Goal: Information Seeking & Learning: Learn about a topic

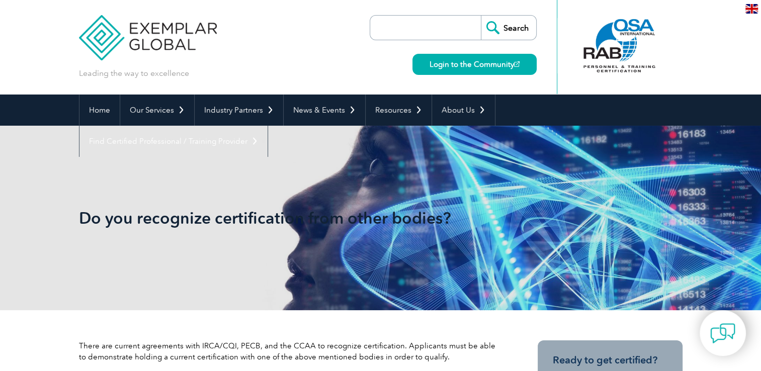
click at [386, 30] on input "search" at bounding box center [428, 28] width 106 height 24
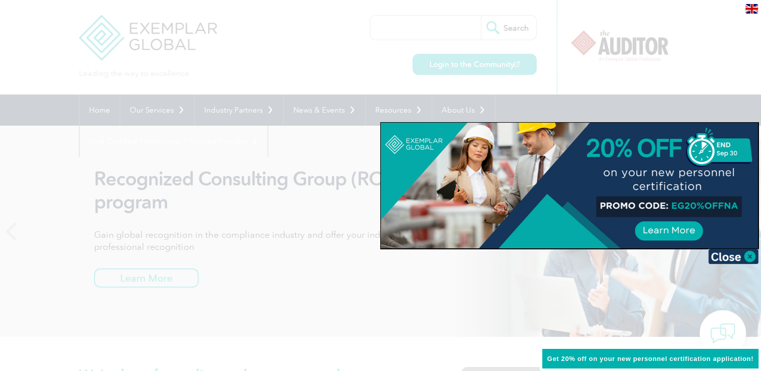
click at [420, 35] on div at bounding box center [380, 185] width 761 height 371
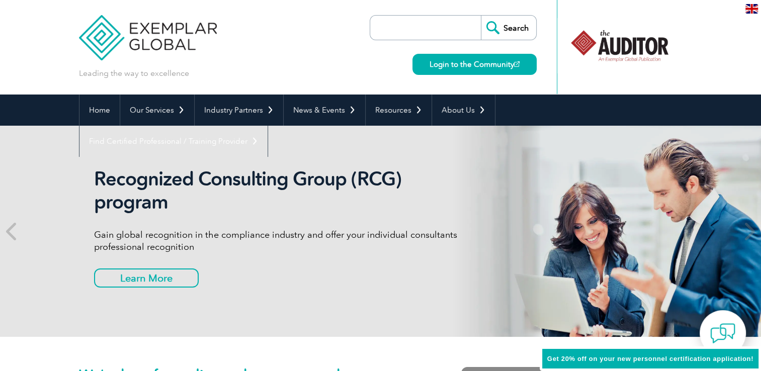
click at [418, 29] on input "search" at bounding box center [428, 28] width 106 height 24
paste input "Training Provider and Examiner Certification Scheme (TPECS)"
type input "Training Provider and Examiner Certification Scheme (TPECS)"
click at [481, 16] on input "Search" at bounding box center [508, 28] width 55 height 24
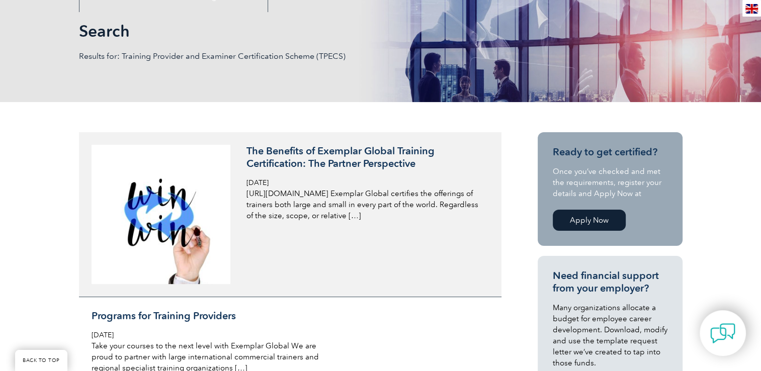
scroll to position [151, 0]
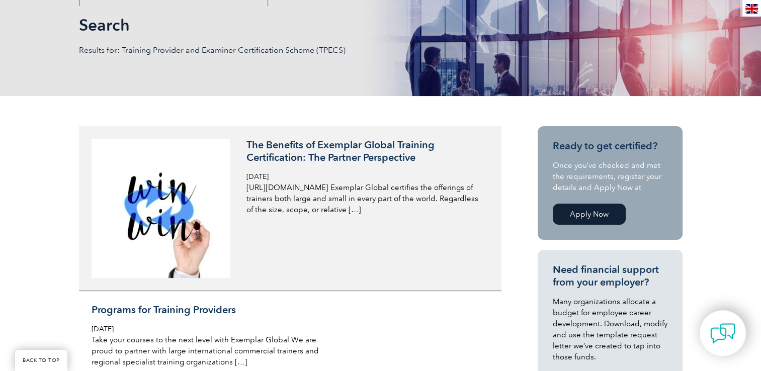
click at [292, 187] on p "https://exemplarglobal.org/wp-content/uploads/2025/04/Copy-of-Copy-of-Blue-and-…" at bounding box center [365, 198] width 238 height 33
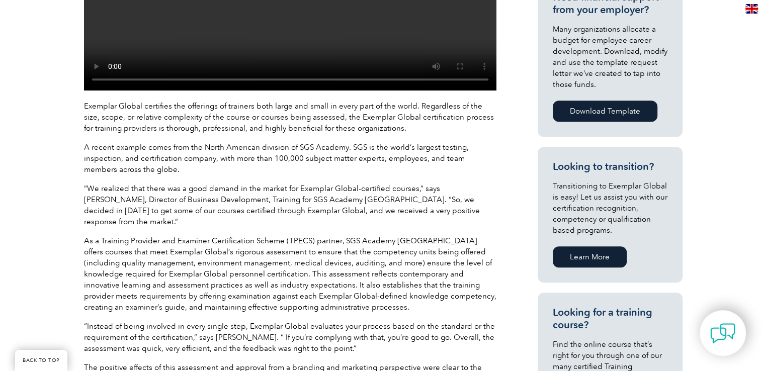
scroll to position [503, 0]
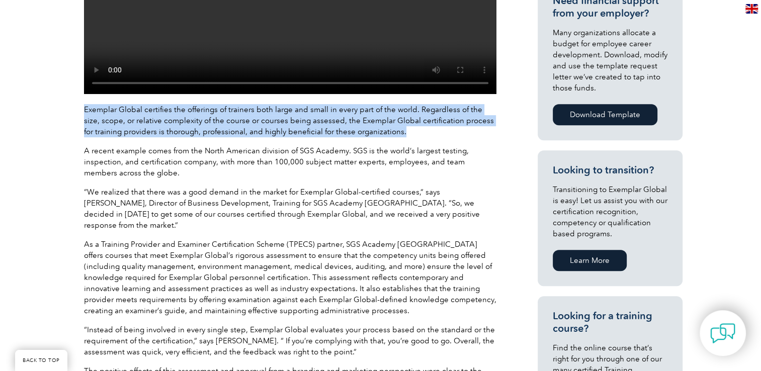
drag, startPoint x: 80, startPoint y: 110, endPoint x: 403, endPoint y: 129, distance: 322.8
click at [403, 129] on div "Exemplar Global certifies the offerings of trainers both large and small in eve…" at bounding box center [290, 239] width 422 height 764
drag, startPoint x: 403, startPoint y: 129, endPoint x: 355, endPoint y: 130, distance: 47.3
copy p "Exemplar Global certifies the offerings of trainers both large and small in eve…"
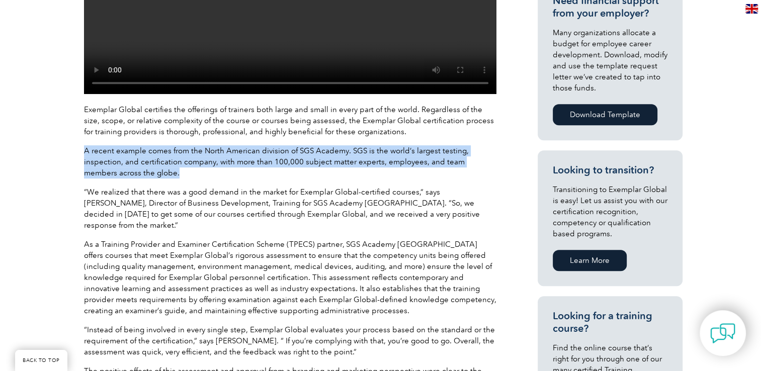
drag, startPoint x: 145, startPoint y: 174, endPoint x: 78, endPoint y: 150, distance: 70.4
click at [79, 150] on div "Exemplar Global certifies the offerings of trainers both large and small in eve…" at bounding box center [290, 239] width 422 height 764
drag, startPoint x: 78, startPoint y: 150, endPoint x: 107, endPoint y: 155, distance: 28.6
copy p "A recent example comes from the North American division of SGS Academy. SGS is …"
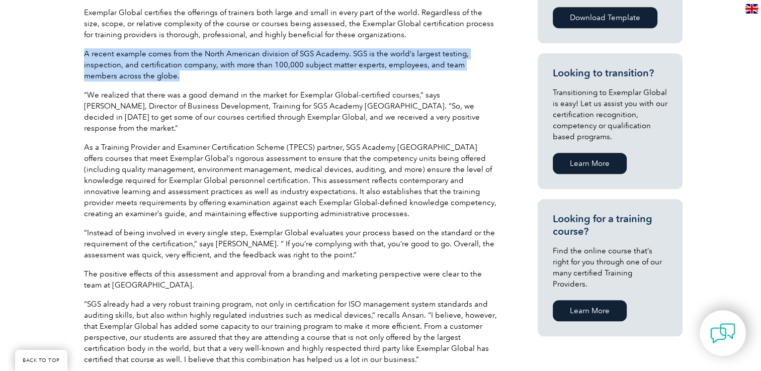
scroll to position [603, 0]
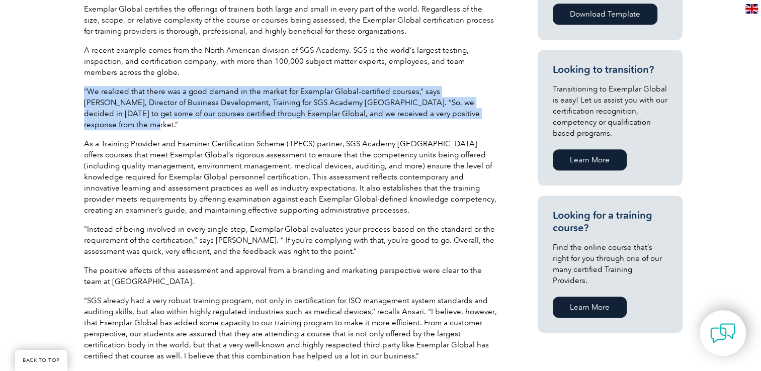
drag, startPoint x: 83, startPoint y: 90, endPoint x: 456, endPoint y: 113, distance: 373.7
click at [456, 113] on p "“We realized that there was a good demand in the market for Exemplar Global-cer…" at bounding box center [290, 108] width 412 height 44
drag, startPoint x: 456, startPoint y: 113, endPoint x: 412, endPoint y: 100, distance: 46.6
copy p "“We realized that there was a good demand in the market for Exemplar Global-cer…"
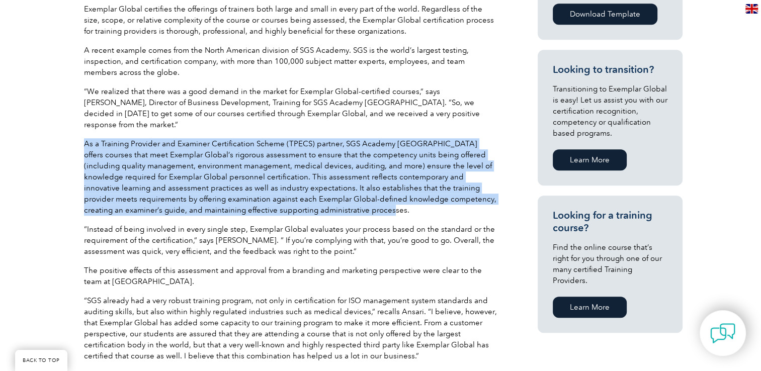
drag, startPoint x: 84, startPoint y: 134, endPoint x: 307, endPoint y: 194, distance: 231.2
click at [307, 194] on p "As a Training Provider and Examiner Certification Scheme (TPECS) partner, SGS A…" at bounding box center [290, 176] width 412 height 77
drag, startPoint x: 307, startPoint y: 194, endPoint x: 263, endPoint y: 173, distance: 48.3
copy p "As a Training Provider and Examiner Certification Scheme (TPECS) partner, SGS A…"
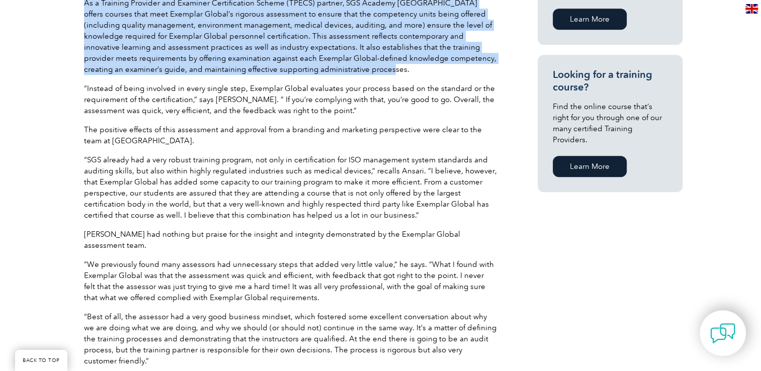
scroll to position [754, 0]
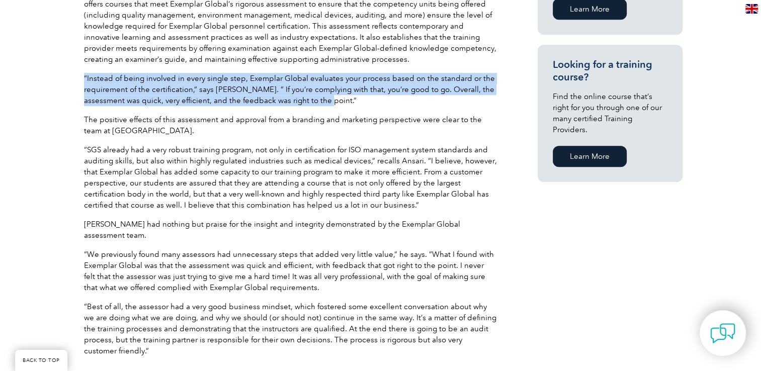
drag, startPoint x: 83, startPoint y: 66, endPoint x: 318, endPoint y: 92, distance: 236.2
drag, startPoint x: 318, startPoint y: 92, endPoint x: 280, endPoint y: 81, distance: 39.6
copy p "“Instead of being involved in every single step, Exemplar Global evaluates your…"
drag, startPoint x: 84, startPoint y: 109, endPoint x: 201, endPoint y: 121, distance: 117.2
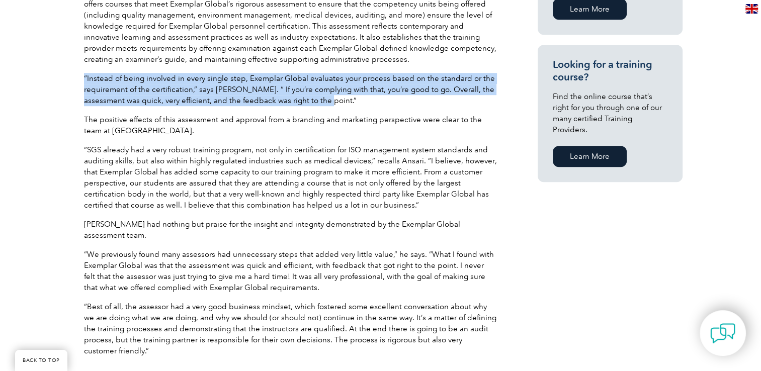
click at [201, 121] on p "The positive effects of this assessment and approval from a branding and market…" at bounding box center [290, 125] width 412 height 22
drag, startPoint x: 201, startPoint y: 121, endPoint x: 165, endPoint y: 108, distance: 38.0
copy p "The positive effects of this assessment and approval from a branding and market…"
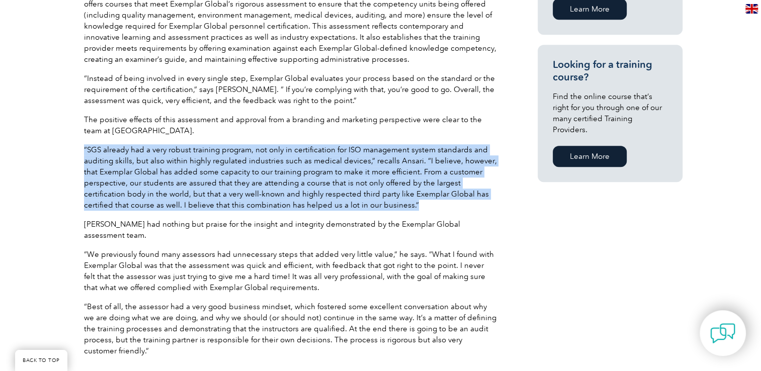
drag, startPoint x: 83, startPoint y: 137, endPoint x: 362, endPoint y: 199, distance: 285.9
drag, startPoint x: 362, startPoint y: 199, endPoint x: 335, endPoint y: 182, distance: 31.4
copy p "“SGS already had a very robust training program, not only in certification for …"
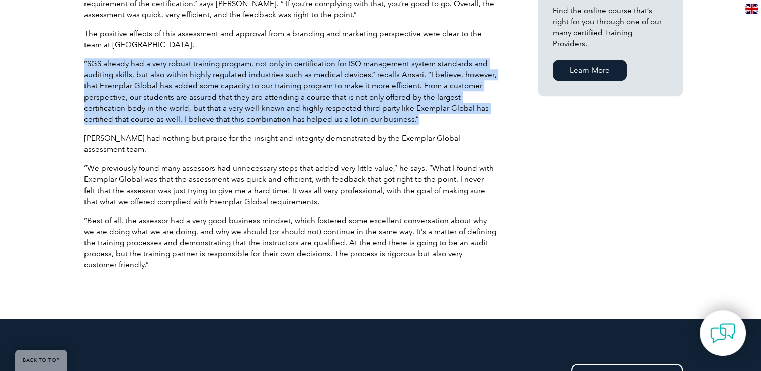
scroll to position [855, 0]
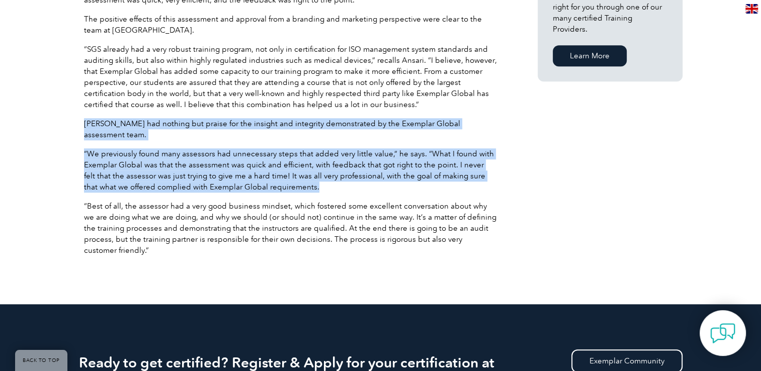
drag, startPoint x: 83, startPoint y: 111, endPoint x: 323, endPoint y: 178, distance: 248.7
click at [323, 178] on div "Exemplar Global certifies the offerings of trainers both large and small in eve…" at bounding box center [290, 4] width 412 height 504
drag, startPoint x: 323, startPoint y: 178, endPoint x: 267, endPoint y: 156, distance: 60.0
copy div "Mehran Ansari had nothing but praise for the insight and integrity demonstrated…"
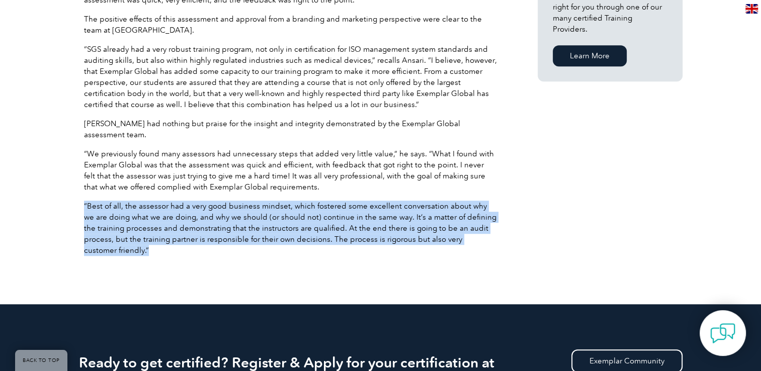
drag, startPoint x: 83, startPoint y: 192, endPoint x: 491, endPoint y: 233, distance: 409.7
drag, startPoint x: 491, startPoint y: 233, endPoint x: 443, endPoint y: 218, distance: 49.9
copy p "“Best of all, the assessor had a very good business mindset, which fostered som…"
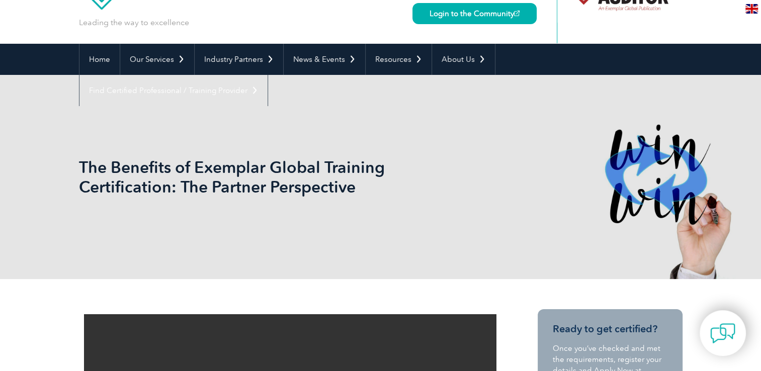
scroll to position [50, 0]
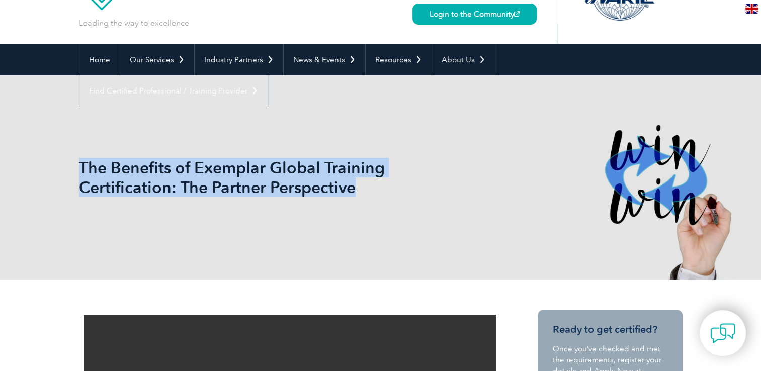
drag, startPoint x: 362, startPoint y: 194, endPoint x: 86, endPoint y: 148, distance: 279.3
click at [86, 148] on div "The Benefits of Exemplar Global Training Certification: The Partner Perspective" at bounding box center [380, 177] width 603 height 204
drag, startPoint x: 86, startPoint y: 148, endPoint x: 134, endPoint y: 174, distance: 54.4
copy div "The Benefits of Exemplar Global Training Certification: The Partner Perspective"
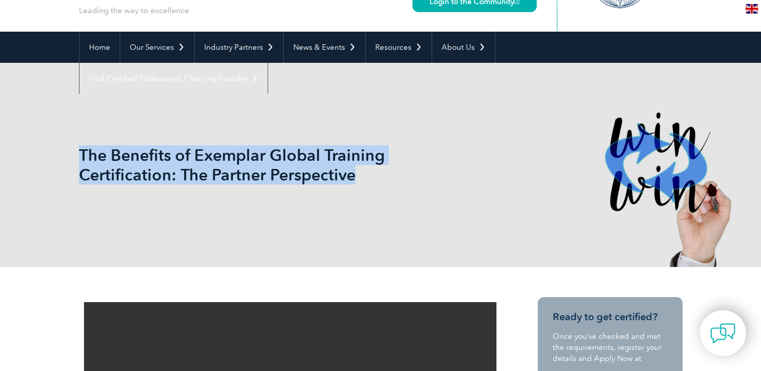
scroll to position [0, 0]
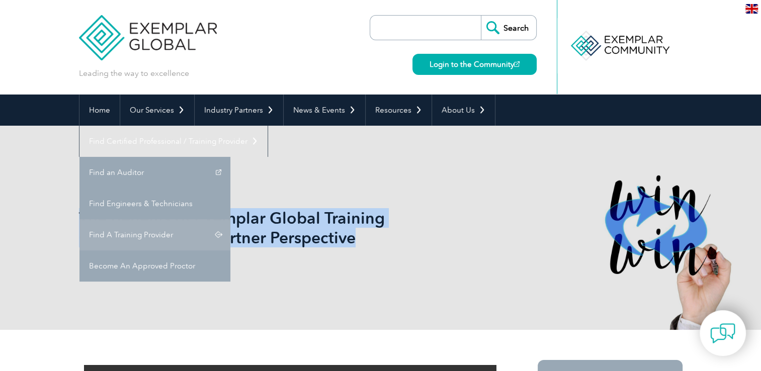
click at [230, 219] on link "Find A Training Provider" at bounding box center [154, 234] width 151 height 31
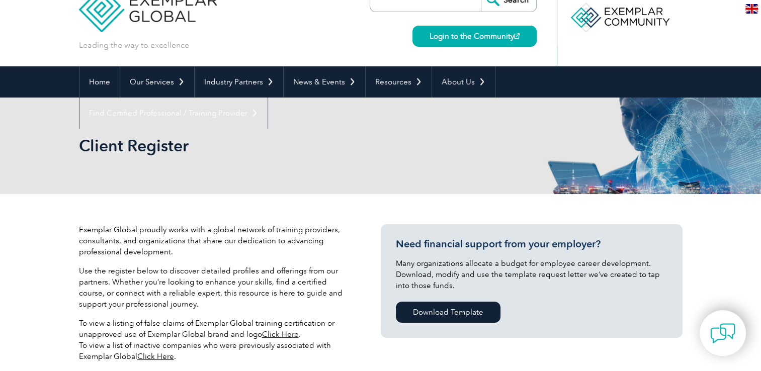
scroll to position [10, 0]
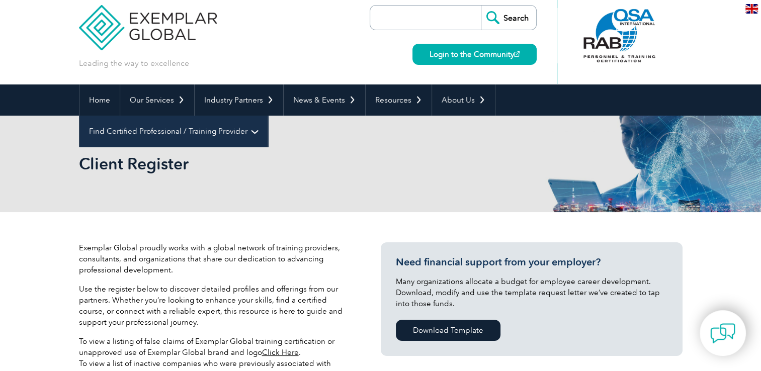
click at [267, 116] on link "Find Certified Professional / Training Provider" at bounding box center [173, 131] width 188 height 31
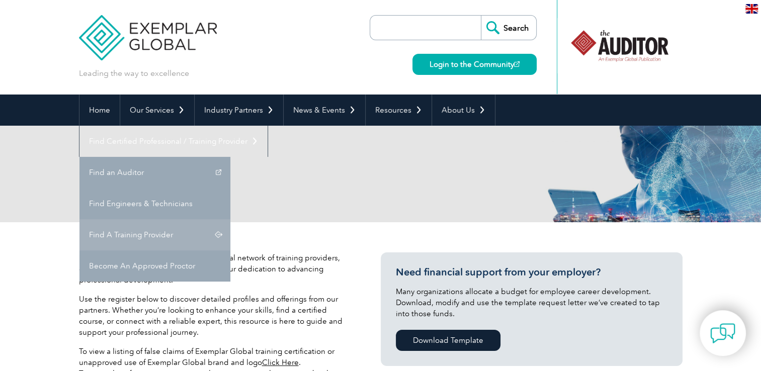
click at [230, 219] on link "Find A Training Provider" at bounding box center [154, 234] width 151 height 31
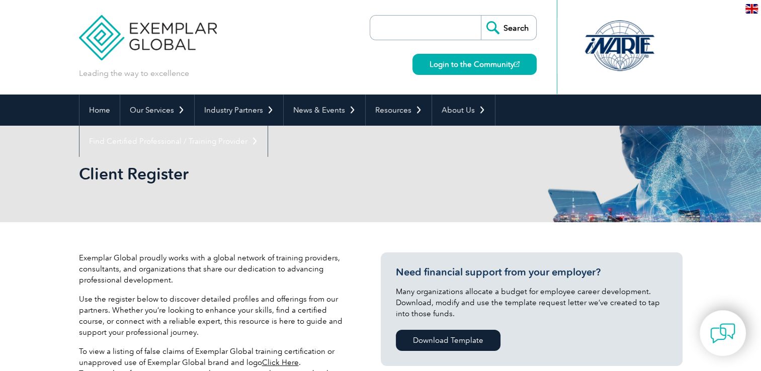
click at [403, 28] on input "search" at bounding box center [428, 28] width 106 height 24
paste input "“Become a Certified Provider"
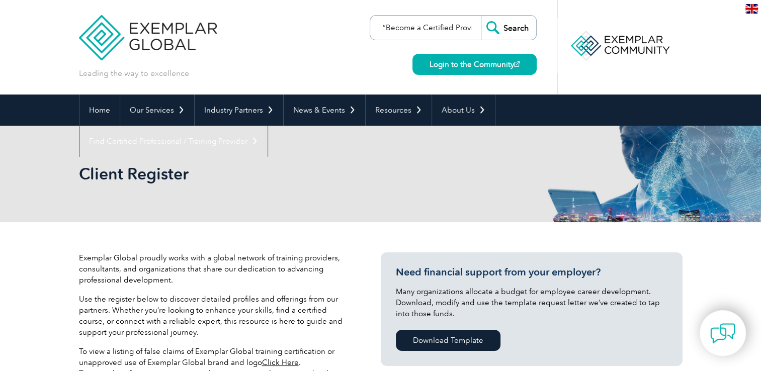
scroll to position [0, 11]
type input "“Become a Certified Provider"
click at [481, 16] on input "Search" at bounding box center [508, 28] width 55 height 24
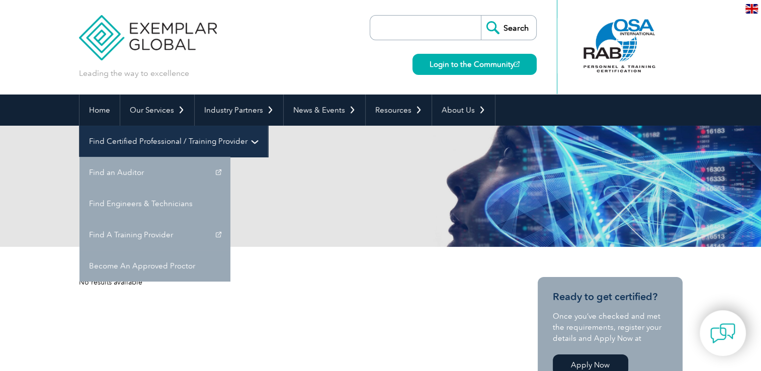
click at [267, 126] on link "Find Certified Professional / Training Provider" at bounding box center [173, 141] width 188 height 31
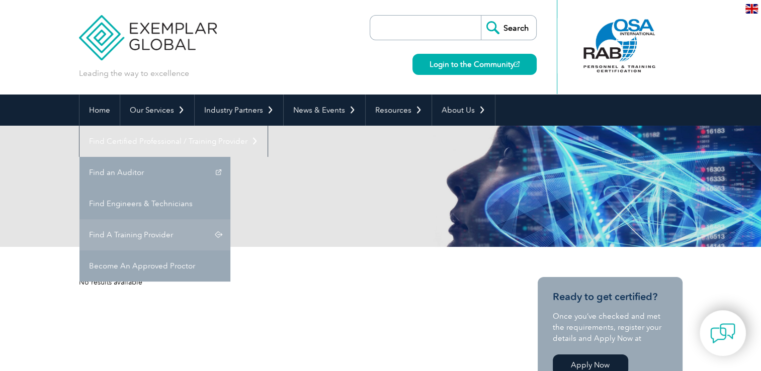
click at [230, 219] on link "Find A Training Provider" at bounding box center [154, 234] width 151 height 31
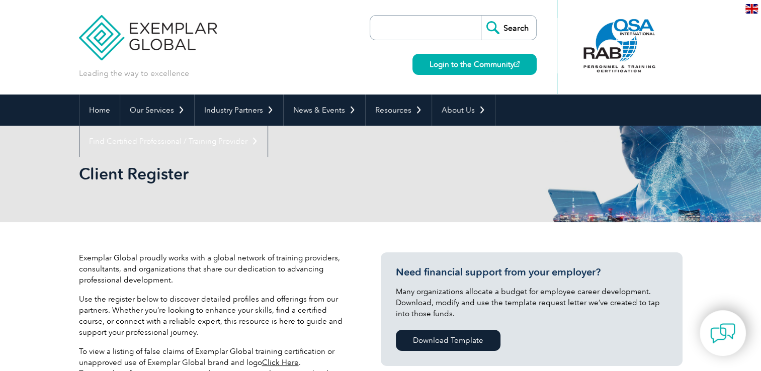
click at [748, 17] on div "Afrikaans Albanian Amharic Arabic Armenian Azerbaijani Basque Belarusian Bengal…" at bounding box center [751, 10] width 19 height 20
click at [746, 7] on img at bounding box center [751, 9] width 13 height 10
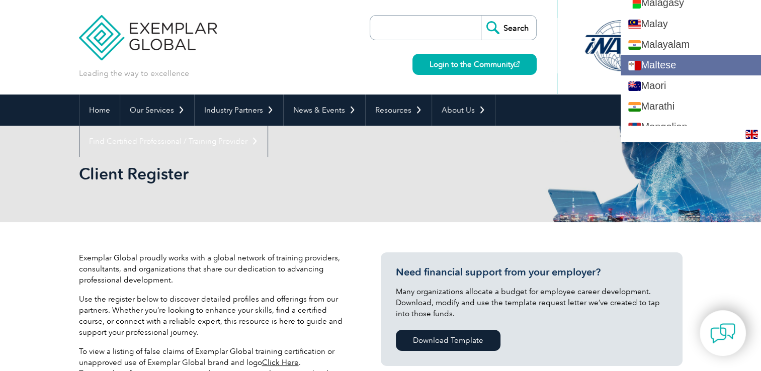
scroll to position [1206, 0]
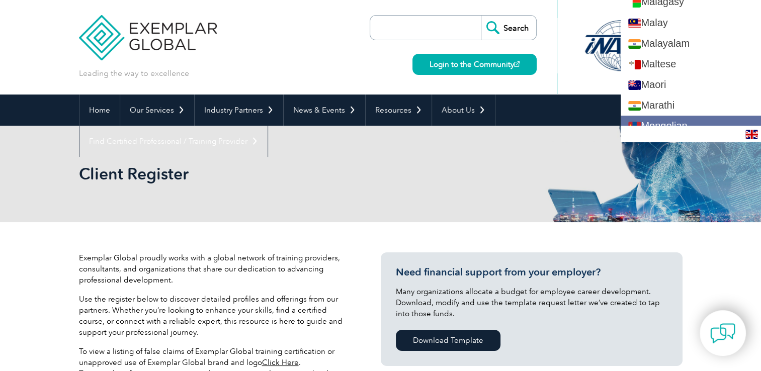
click at [691, 118] on link "Mongolian" at bounding box center [690, 126] width 140 height 21
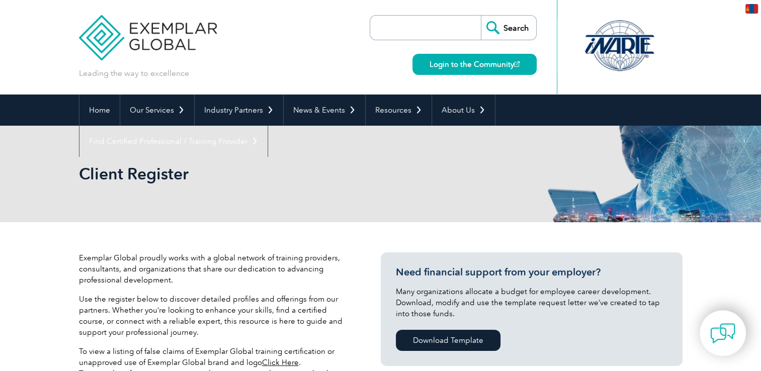
scroll to position [0, 0]
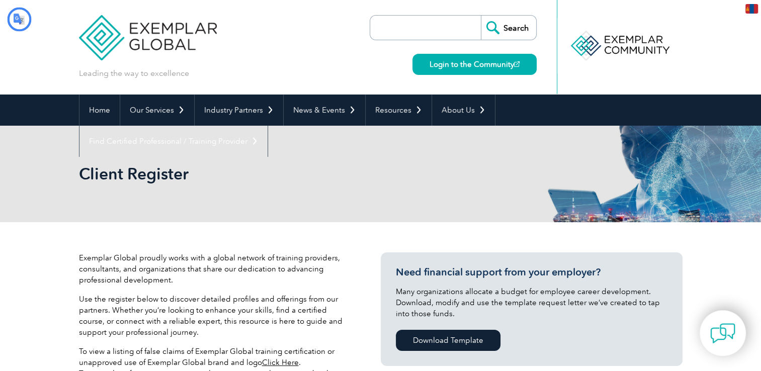
type input "Хайх"
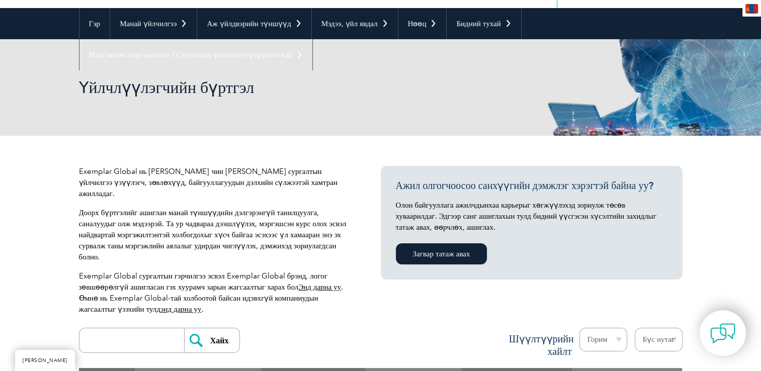
scroll to position [101, 0]
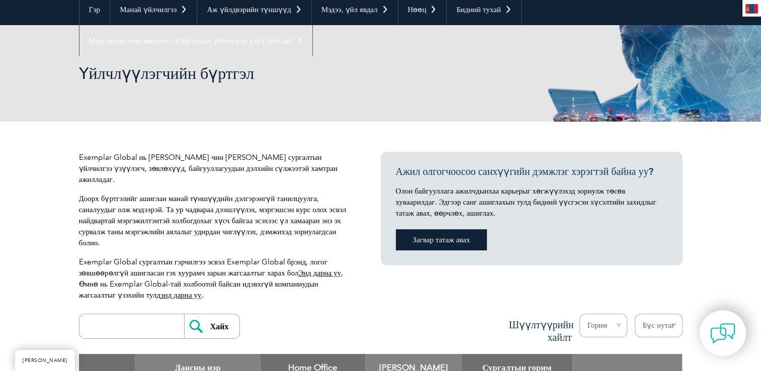
click at [446, 240] on font "Загвар татаж авах" at bounding box center [441, 239] width 57 height 9
click at [474, 15] on link "Бидний тухай" at bounding box center [483, 9] width 74 height 31
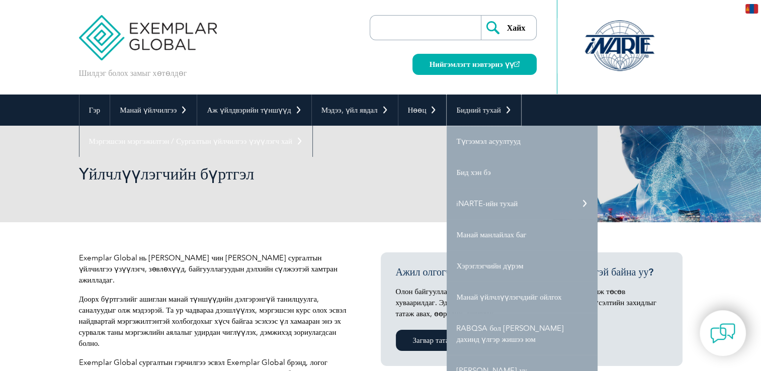
scroll to position [151, 0]
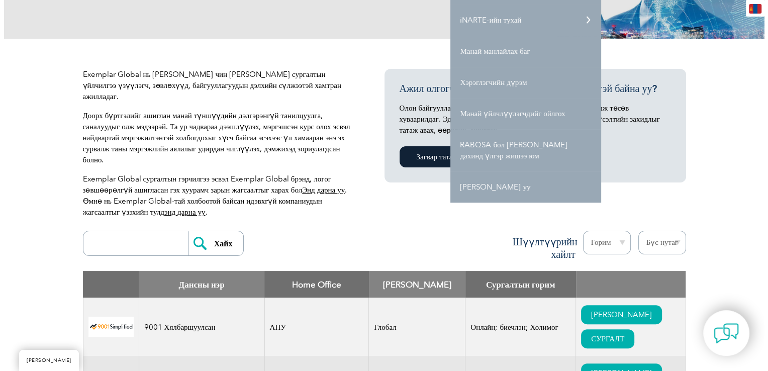
scroll to position [251, 0]
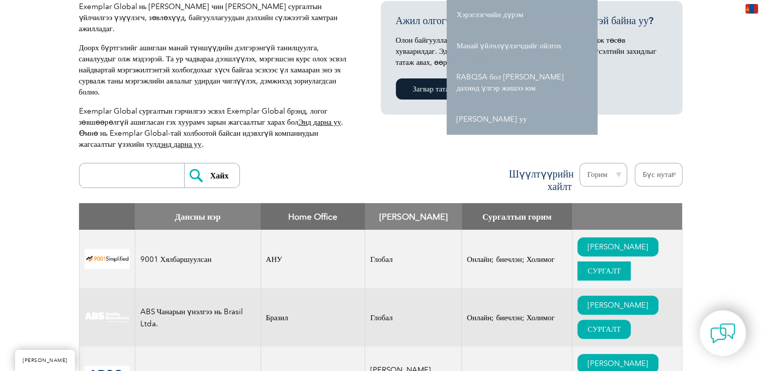
click at [587, 270] on font "СУРГАЛТ" at bounding box center [603, 270] width 33 height 9
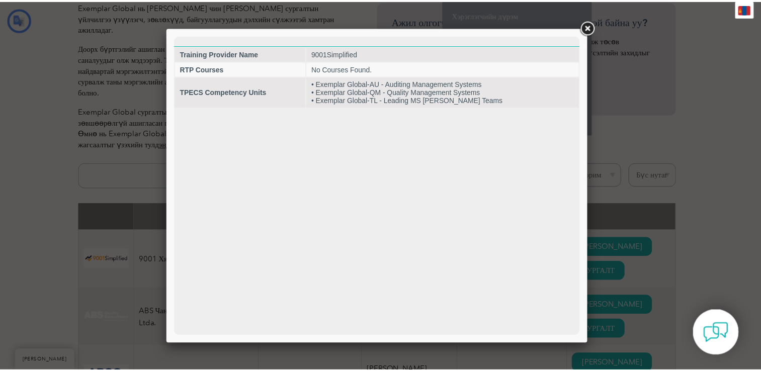
scroll to position [0, 0]
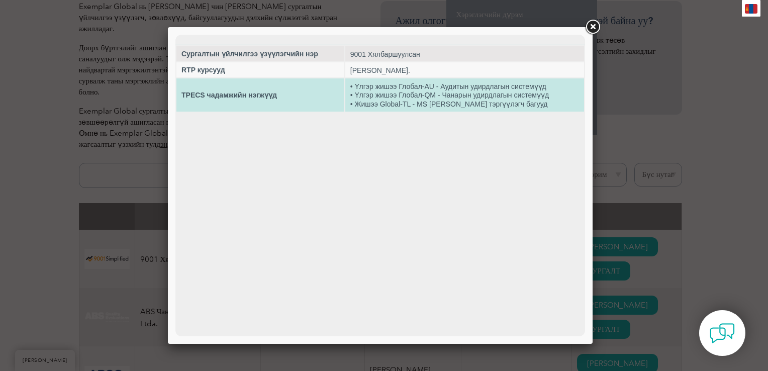
click at [412, 102] on font "• Жишээ Global-TL - MS Аудитын тэргүүлэгч багууд" at bounding box center [449, 105] width 198 height 8
click at [253, 98] on font "TPECS чадамжийн нэгжүүд" at bounding box center [229, 95] width 96 height 8
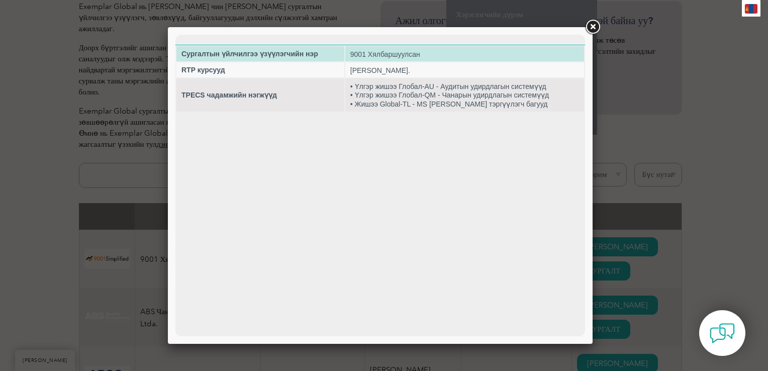
click at [217, 55] on font "Сургалтын үйлчилгээ үзүүлэгчийн нэр" at bounding box center [249, 54] width 137 height 8
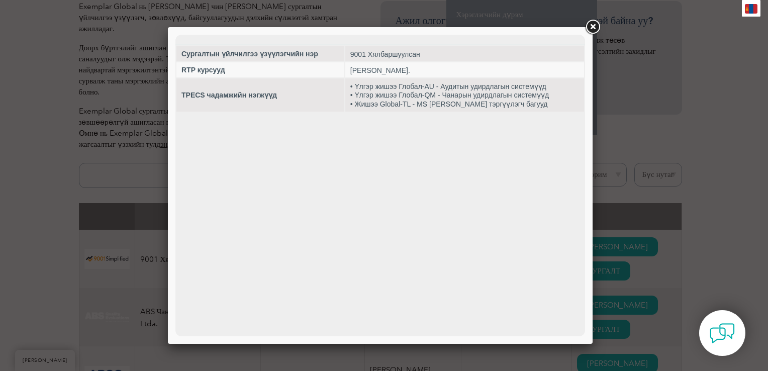
click at [596, 27] on link at bounding box center [593, 27] width 18 height 18
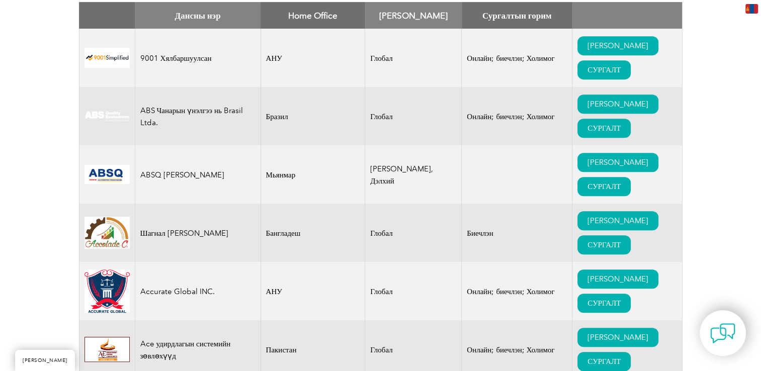
scroll to position [251, 0]
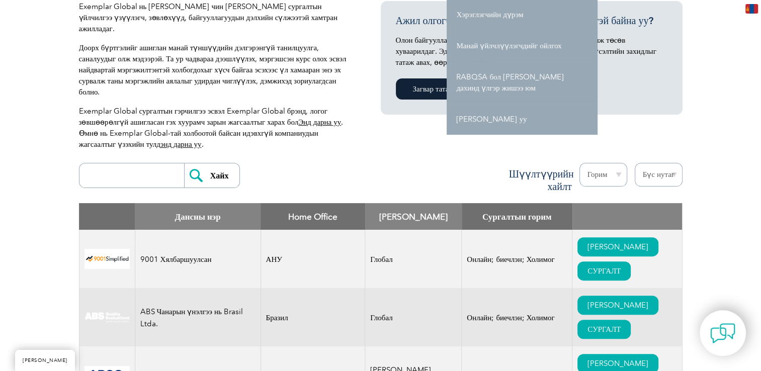
click at [604, 172] on select "Горим Онлайн Биечлэн Холимог" at bounding box center [603, 175] width 48 height 24
click at [660, 171] on select "Бүс нутаг Австрали Бахрейн Бангладеш Бразил Канад Колумб Доминиканы Бүгд Найрам…" at bounding box center [658, 175] width 48 height 24
click at [587, 249] on font "БИДЭНД ХОЛБОО БАРИХ" at bounding box center [617, 246] width 61 height 9
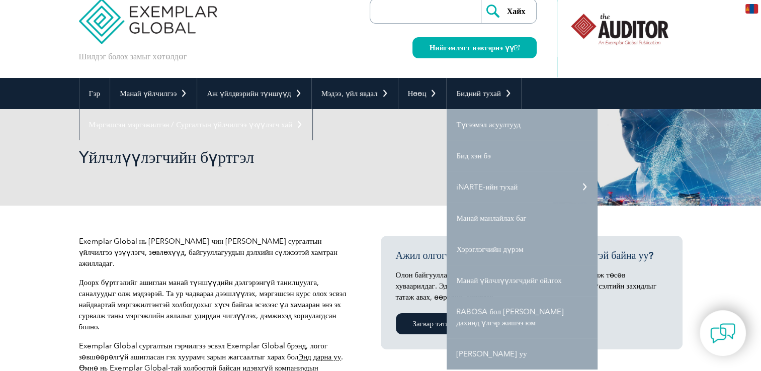
scroll to position [0, 0]
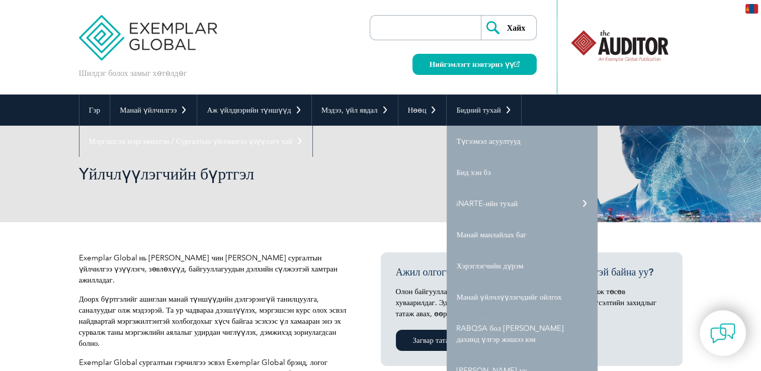
click at [40, 220] on div "Үйлчлүүлэгчийн бүртгэл" at bounding box center [380, 174] width 761 height 97
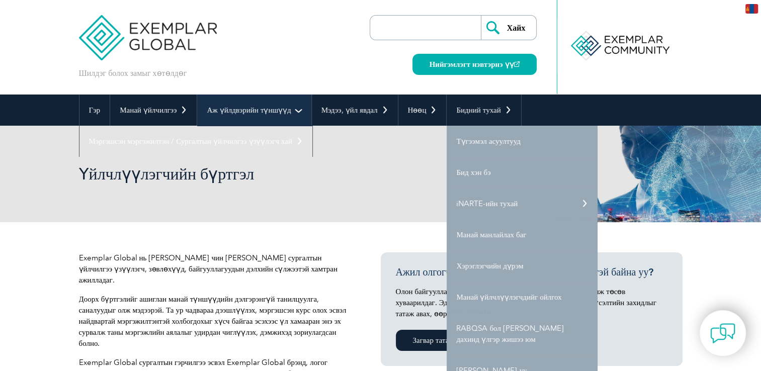
click at [241, 106] on font "Аж үйлдвэрийн түншүүд" at bounding box center [249, 110] width 84 height 9
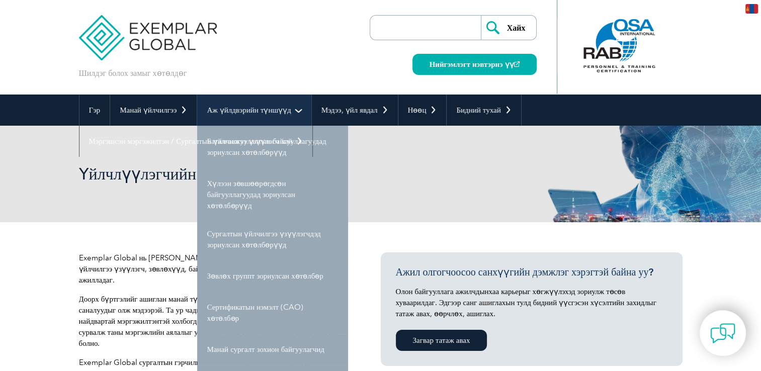
click at [243, 102] on link "Аж үйлдвэрийн түншүүд" at bounding box center [254, 110] width 114 height 31
click at [265, 117] on link "Аж үйлдвэрийн түншүүд" at bounding box center [254, 110] width 114 height 31
click at [251, 104] on link "Аж үйлдвэрийн түншүүд" at bounding box center [254, 110] width 114 height 31
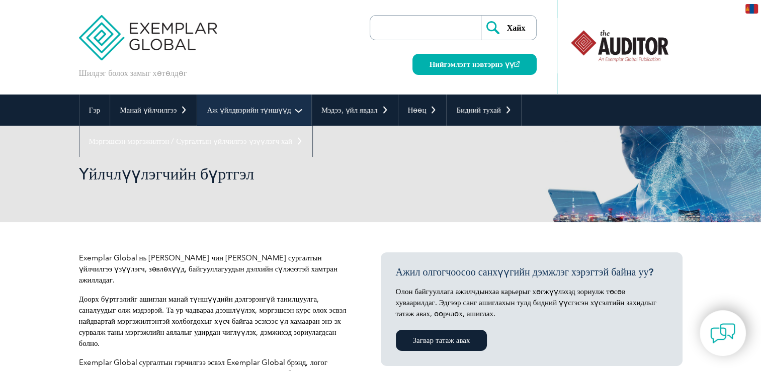
click at [276, 114] on font "Аж үйлдвэрийн түншүүд" at bounding box center [249, 110] width 84 height 9
click at [295, 108] on link "Аж үйлдвэрийн түншүүд" at bounding box center [254, 110] width 114 height 31
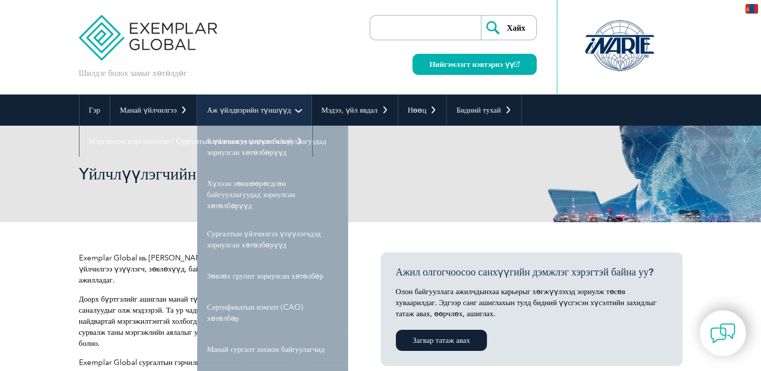
click at [249, 108] on font "Аж үйлдвэрийн түншүүд" at bounding box center [249, 110] width 84 height 9
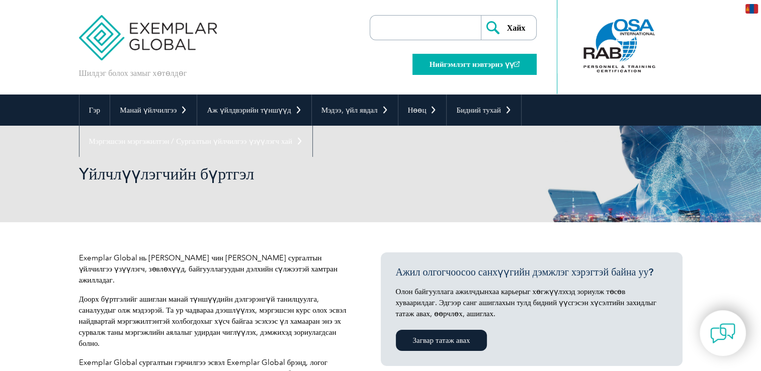
click at [473, 60] on font "Нийгэмлэгт нэвтэрнэ үү" at bounding box center [471, 64] width 84 height 9
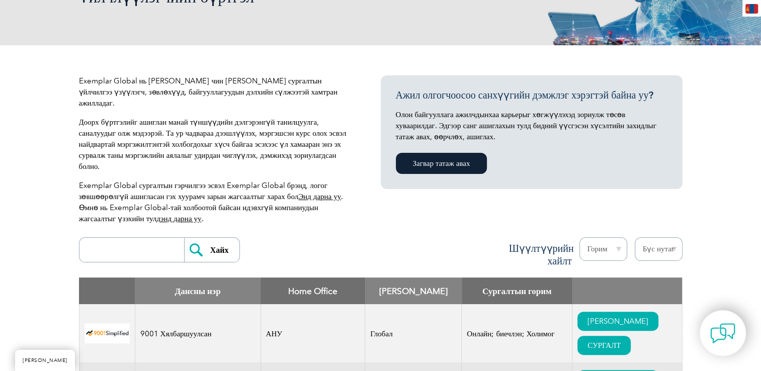
scroll to position [201, 0]
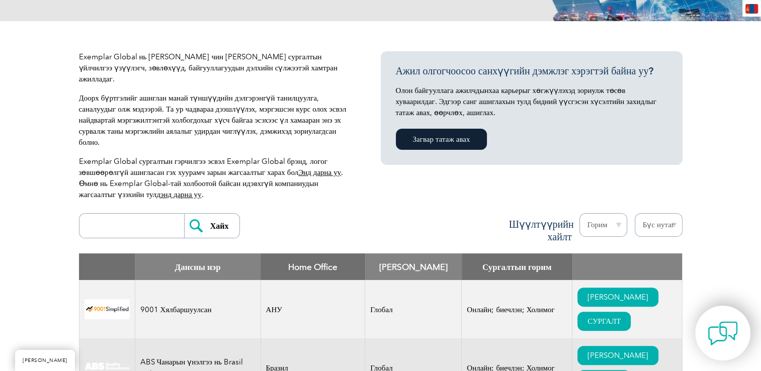
click at [725, 339] on img at bounding box center [722, 333] width 30 height 30
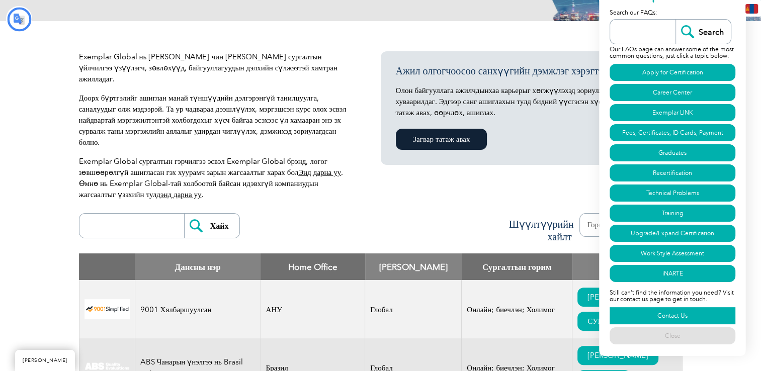
type input "Хайх"
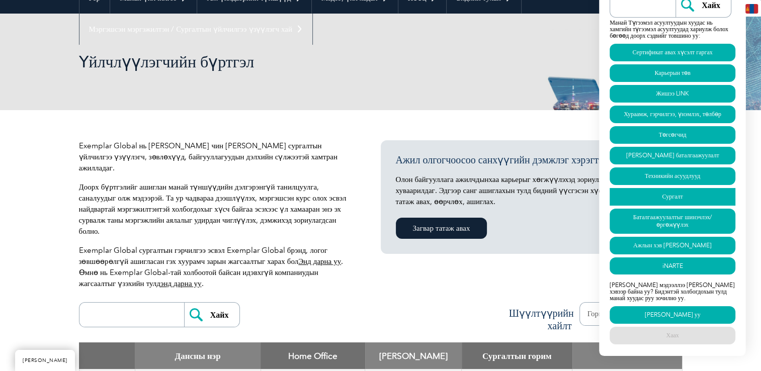
scroll to position [101, 0]
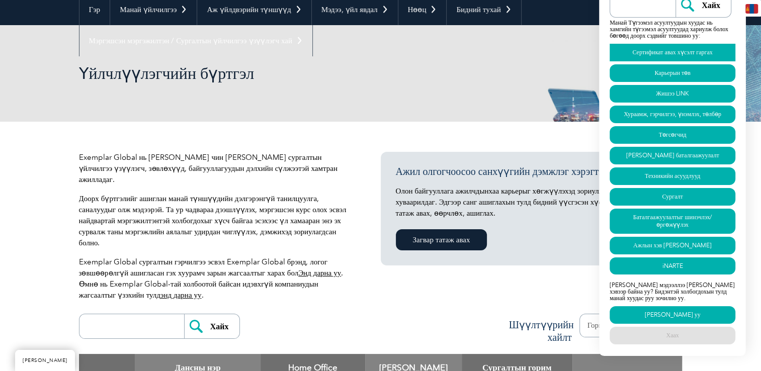
click at [686, 61] on link "Сертификат авах хүсэлт гаргах" at bounding box center [672, 53] width 126 height 18
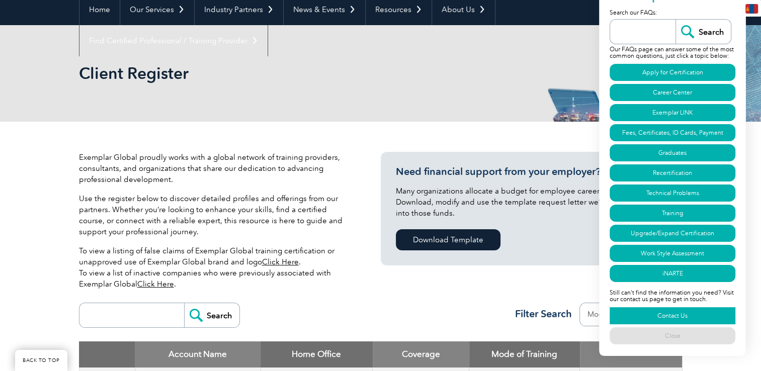
click at [665, 318] on link "Contact Us" at bounding box center [672, 315] width 126 height 17
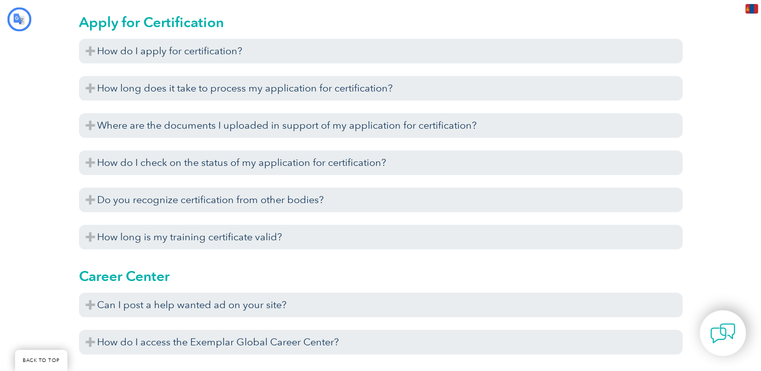
type input "Хайх"
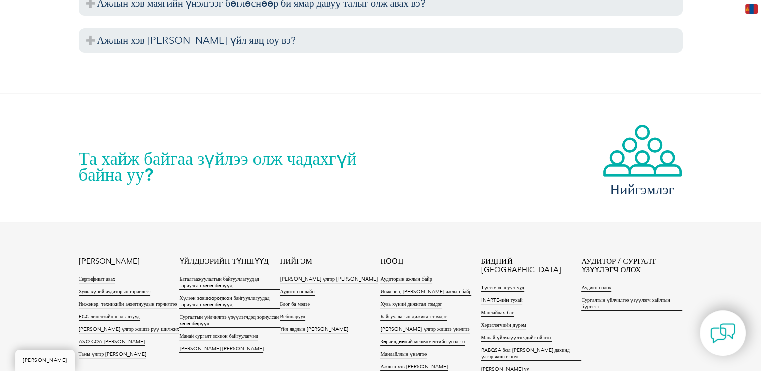
scroll to position [3895, 0]
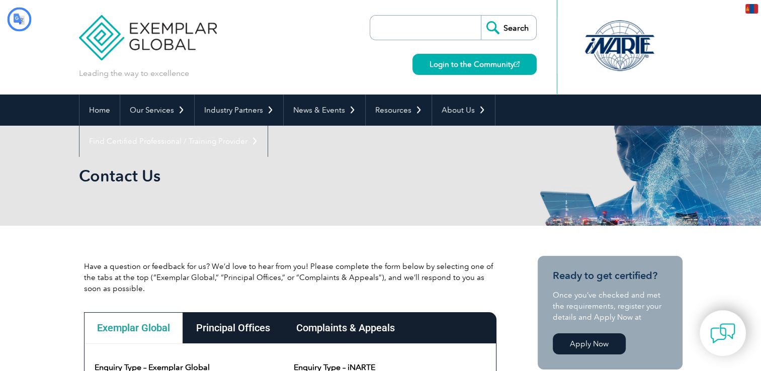
click at [583, 341] on link "Apply Now" at bounding box center [588, 343] width 73 height 21
type input "Хайх"
type input "Илгээх"
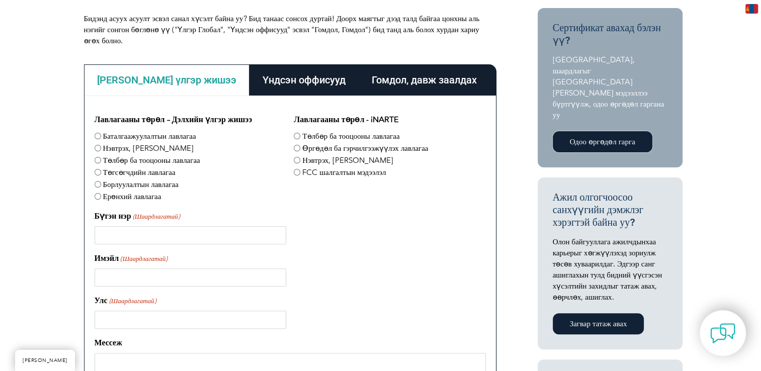
scroll to position [151, 0]
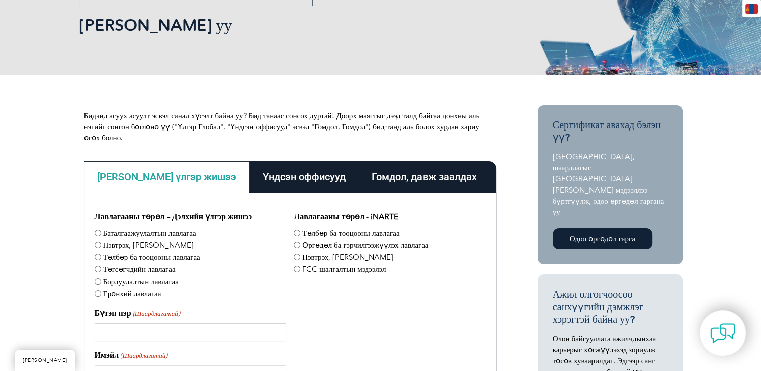
click at [590, 234] on font "Одоо өргөдөл гарга" at bounding box center [602, 238] width 65 height 9
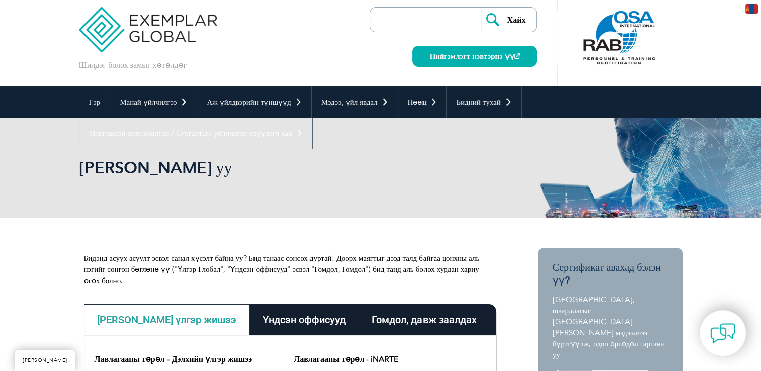
scroll to position [0, 0]
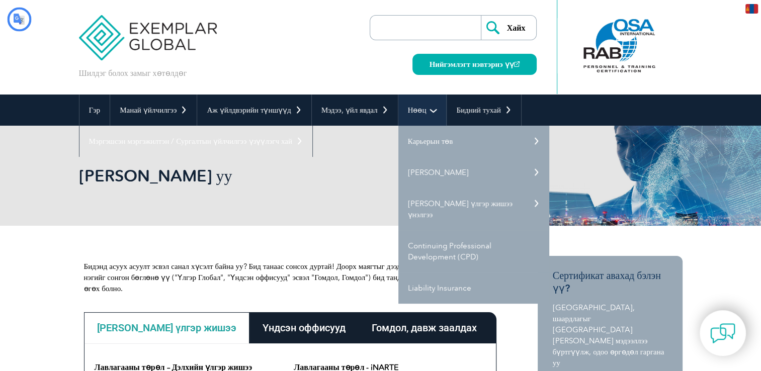
click at [413, 103] on link "Нөөц" at bounding box center [422, 110] width 48 height 31
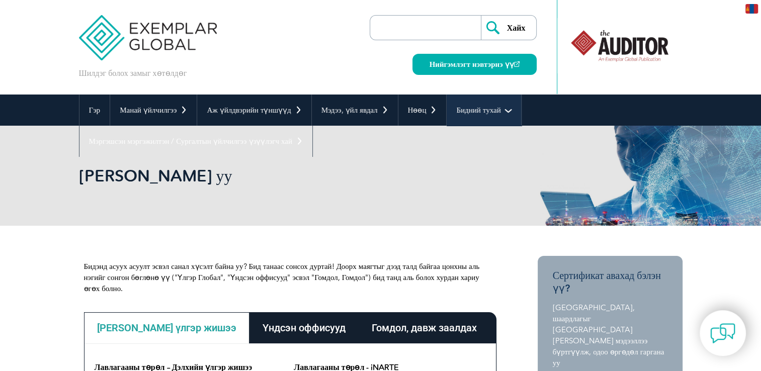
click at [458, 110] on font "Бидний тухай" at bounding box center [478, 110] width 44 height 9
click at [474, 110] on font "Бидний тухай" at bounding box center [478, 110] width 44 height 9
click at [505, 112] on link "Бидний тухай" at bounding box center [483, 110] width 74 height 31
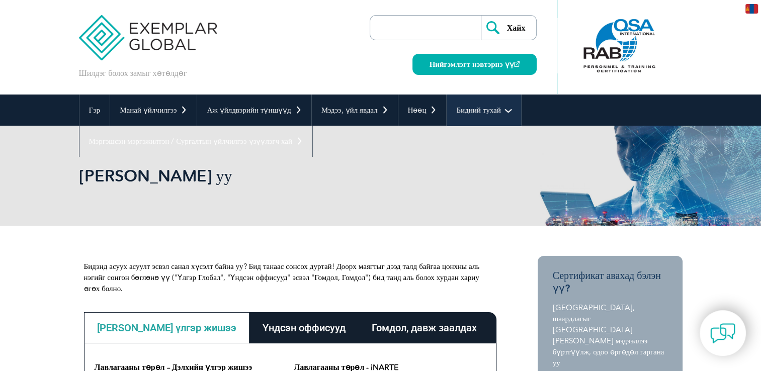
click at [483, 108] on font "Бидний тухай" at bounding box center [478, 110] width 44 height 9
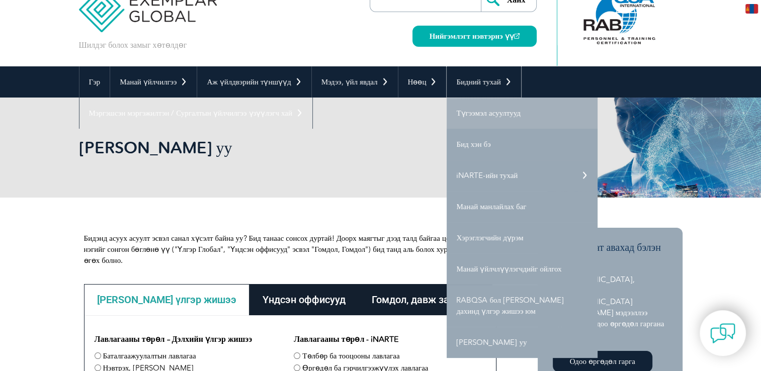
scroll to position [101, 0]
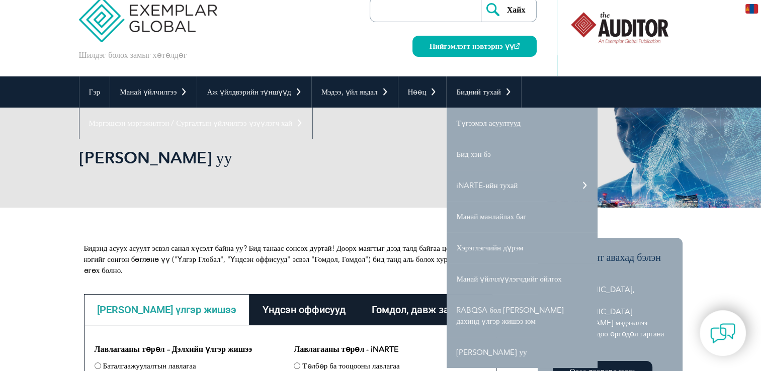
scroll to position [0, 0]
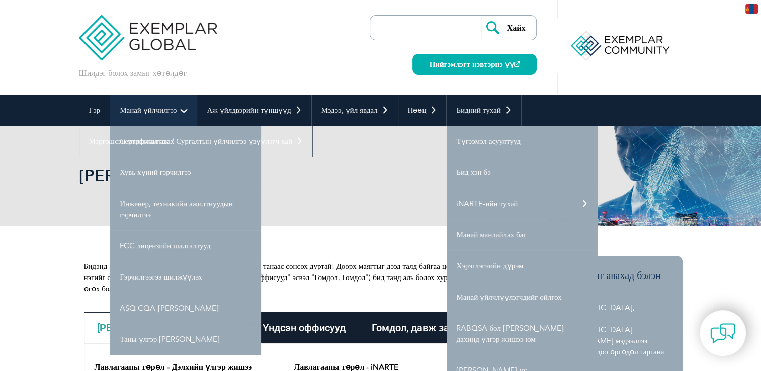
click at [156, 111] on font "Манай үйлчилгээ" at bounding box center [148, 110] width 57 height 9
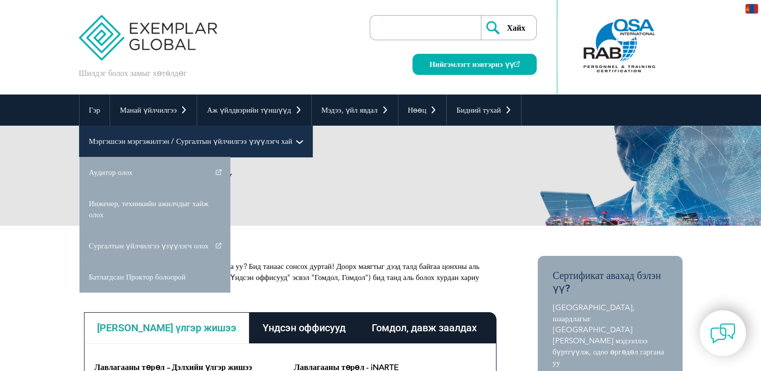
click at [158, 146] on link "Мэргэшсэн мэргэжилтэн / Сургалтын үйлчилгээ үзүүлэгч хай" at bounding box center [195, 141] width 233 height 31
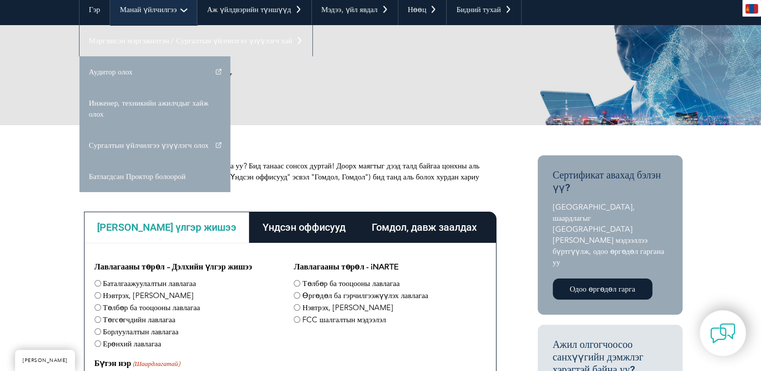
click at [156, 19] on link "Манай үйлчилгээ" at bounding box center [153, 9] width 86 height 31
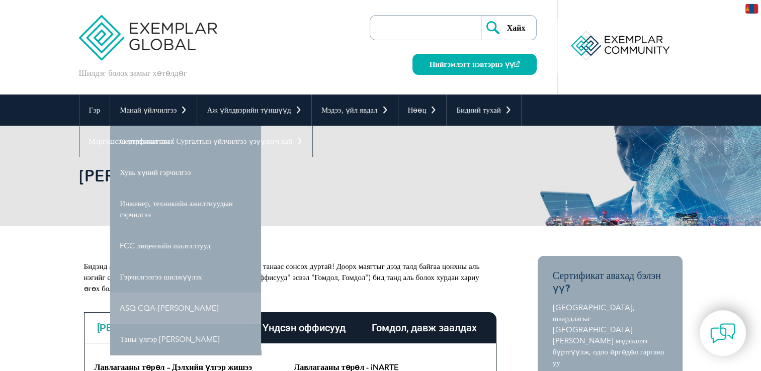
click at [152, 310] on font "ASQ CQA-[PERSON_NAME]" at bounding box center [169, 308] width 99 height 9
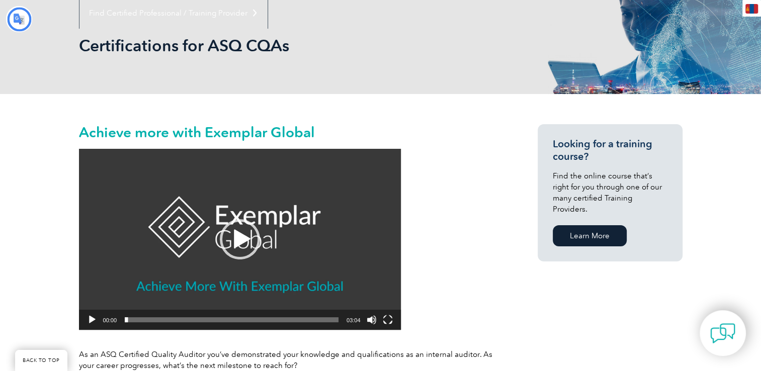
scroll to position [201, 0]
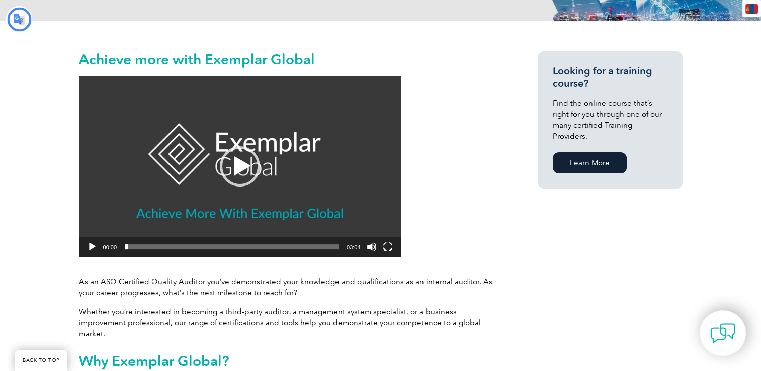
type input "Хайх"
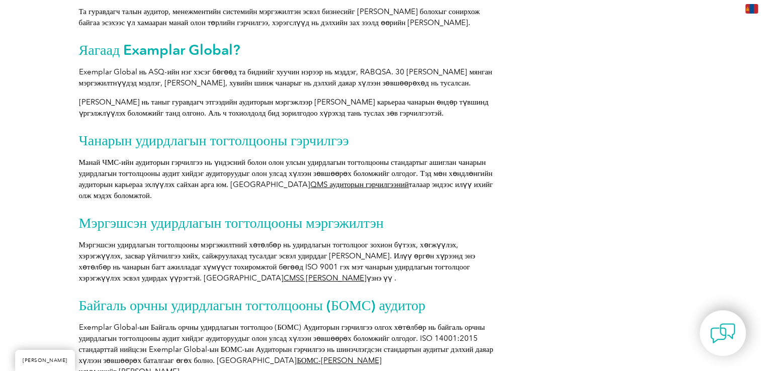
scroll to position [503, 0]
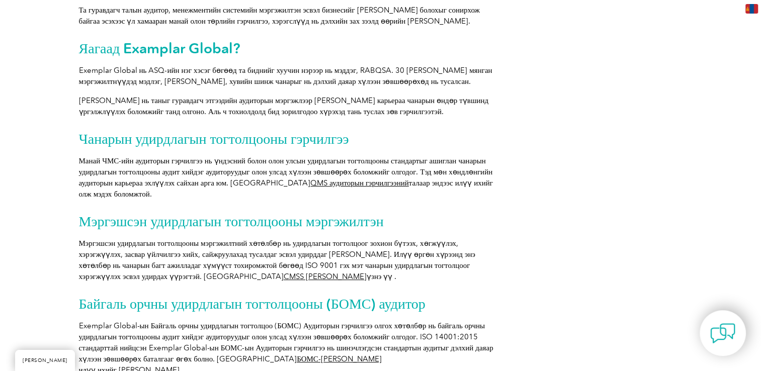
click at [310, 188] on font "QMS аудиторын гэрчилгээний" at bounding box center [359, 182] width 98 height 9
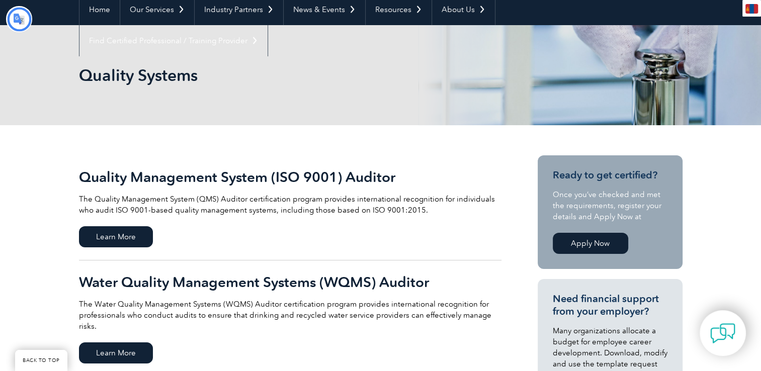
type input "Хайх"
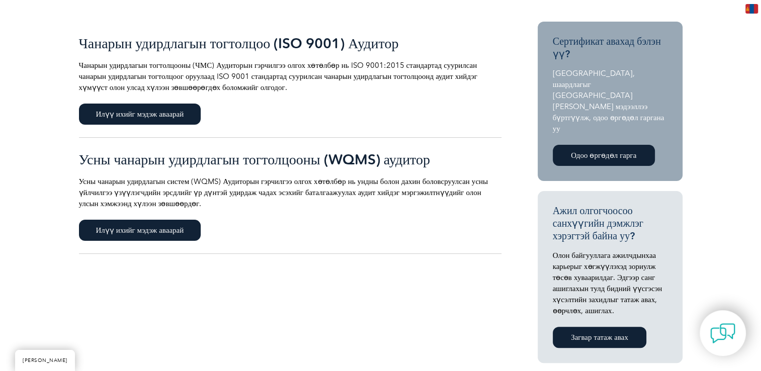
scroll to position [201, 0]
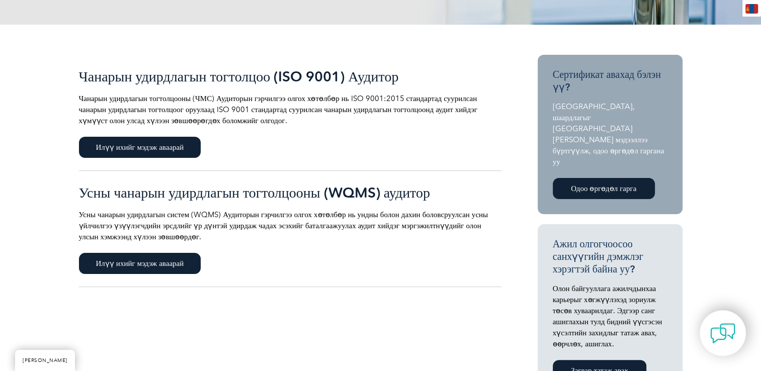
click at [153, 158] on link "Чанарын удирдлагын тогтолцоо (ISO 9001) Аудитор Чанарын удирдлагын тогтолцооны …" at bounding box center [290, 113] width 422 height 116
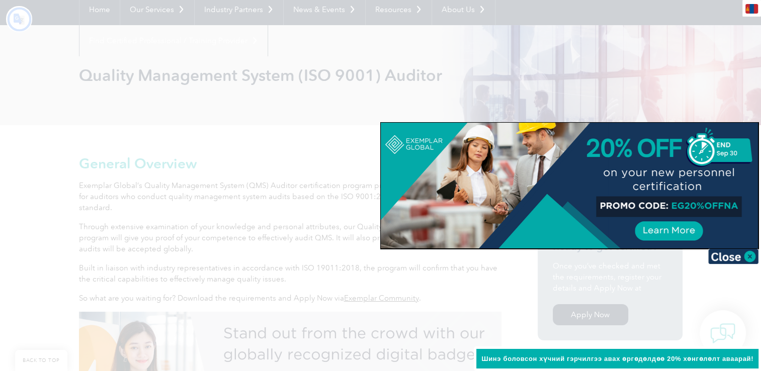
type input "Хайх"
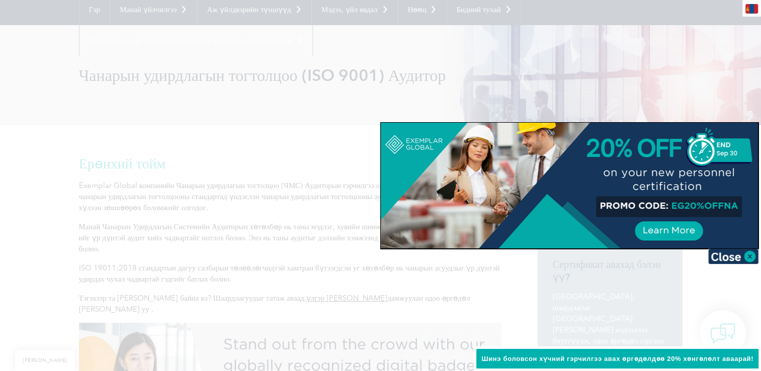
click at [5, 173] on div at bounding box center [380, 185] width 761 height 371
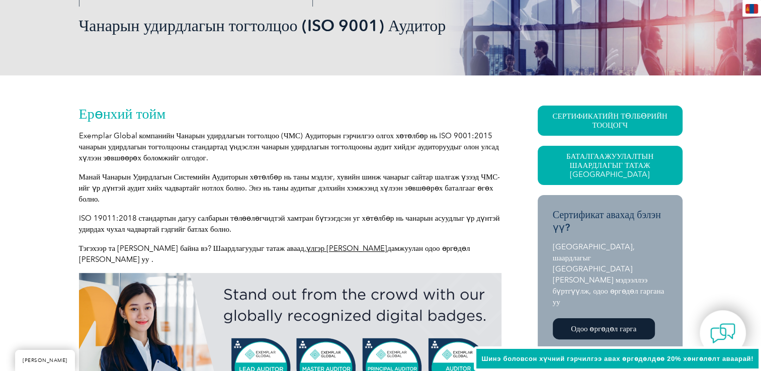
scroll to position [151, 0]
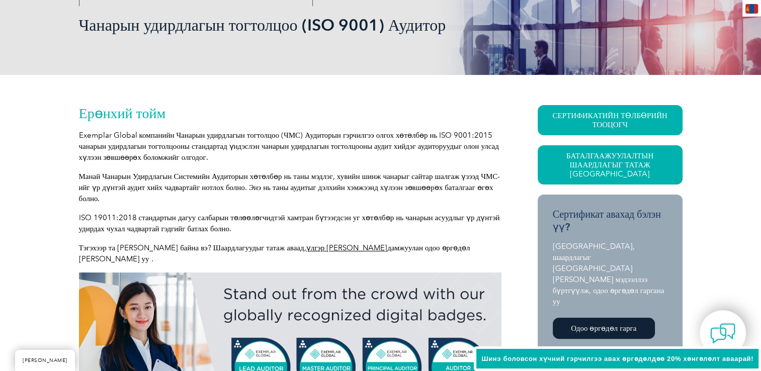
click at [342, 246] on font "үлгэр [PERSON_NAME]" at bounding box center [346, 247] width 81 height 9
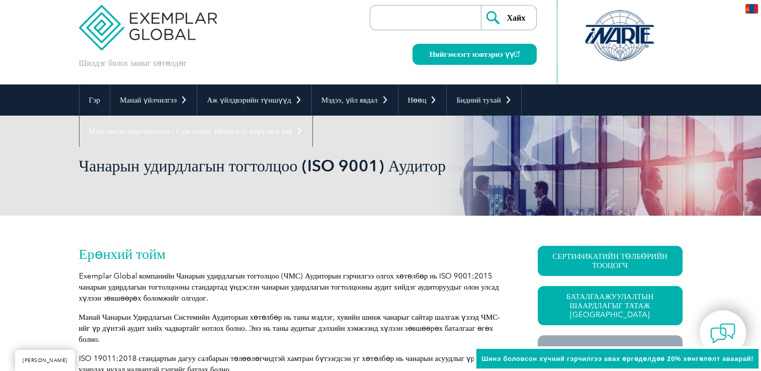
scroll to position [0, 0]
